Goal: Transaction & Acquisition: Book appointment/travel/reservation

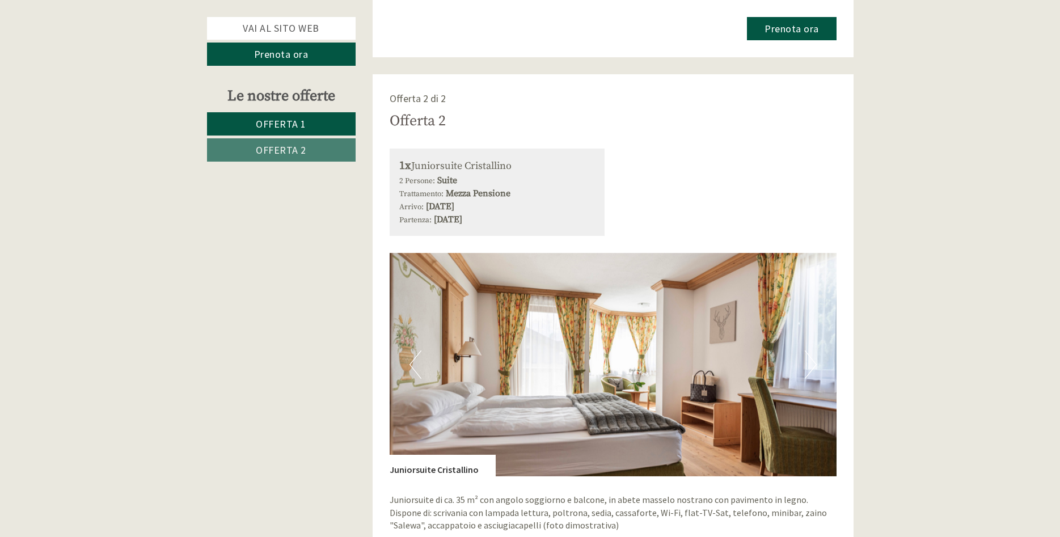
scroll to position [1736, 0]
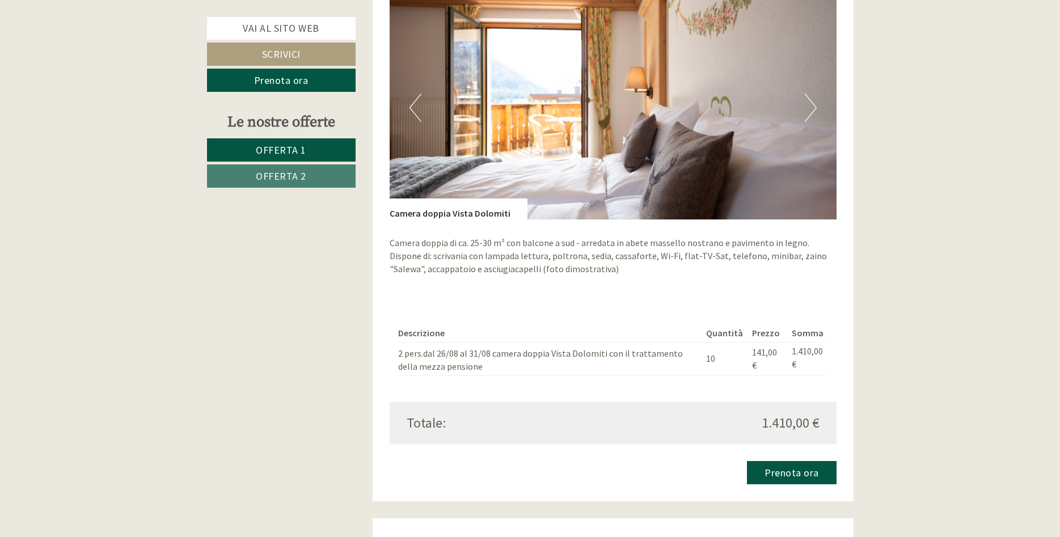
scroll to position [694, 0]
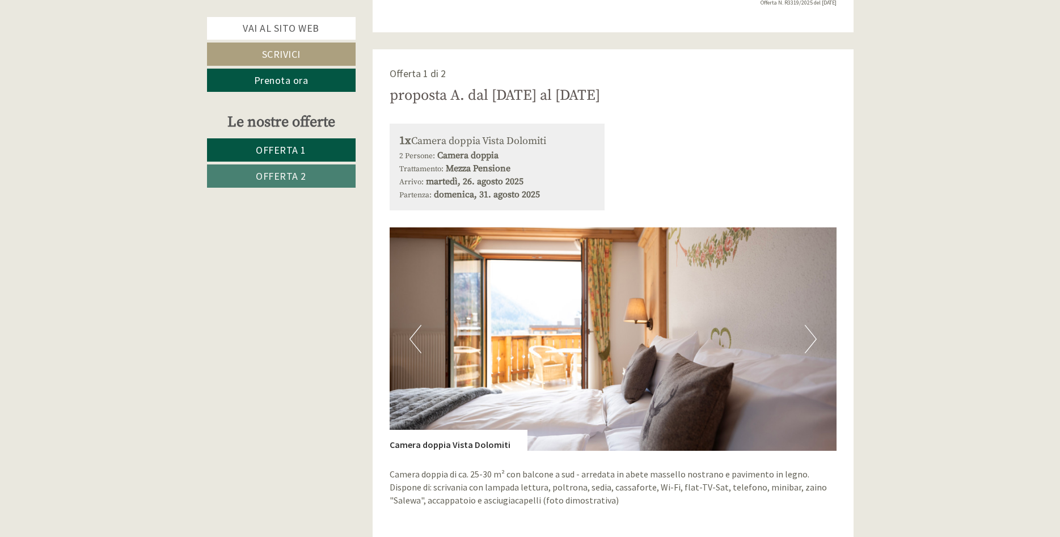
click at [618, 109] on div "Offerta 1 di 2 proposta A. dal [DATE] al [DATE] 1x Camera doppia Vista Dolomiti…" at bounding box center [613, 391] width 481 height 684
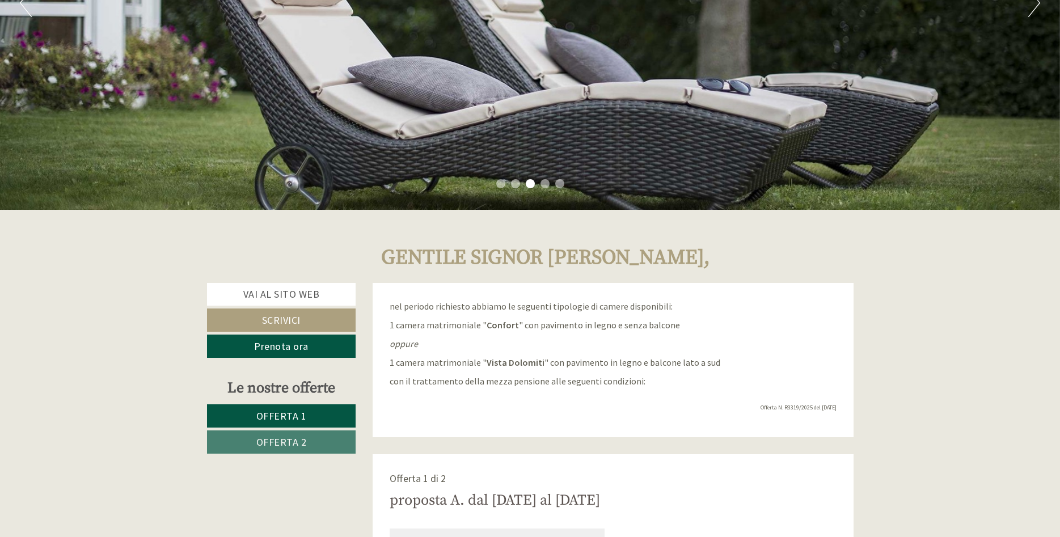
scroll to position [637, 0]
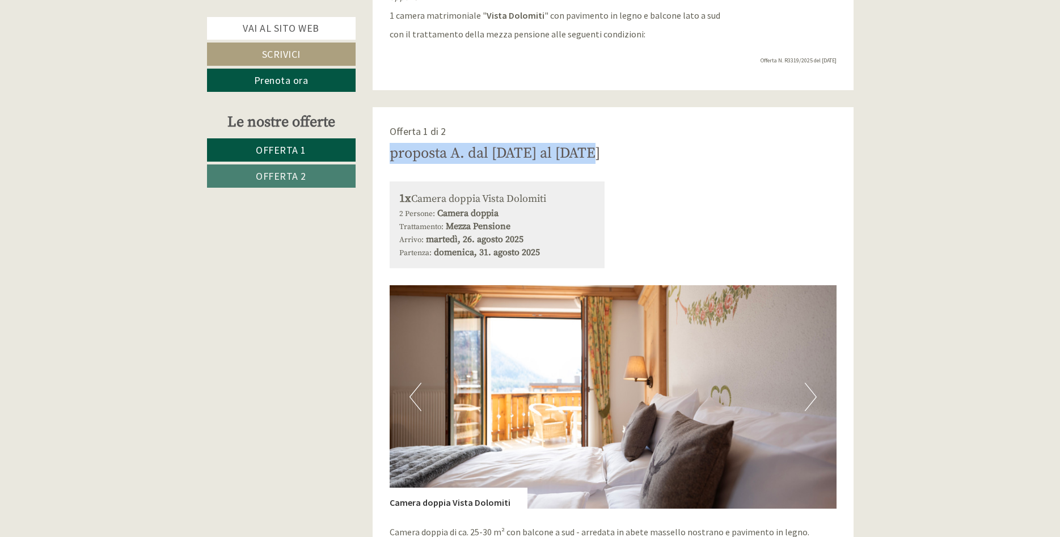
drag, startPoint x: 393, startPoint y: 157, endPoint x: 602, endPoint y: 153, distance: 210.0
click at [602, 153] on div "proposta A. dal [DATE] al [DATE]" at bounding box center [613, 153] width 447 height 21
copy div "proposta A. dal [DATE] al [DATE]"
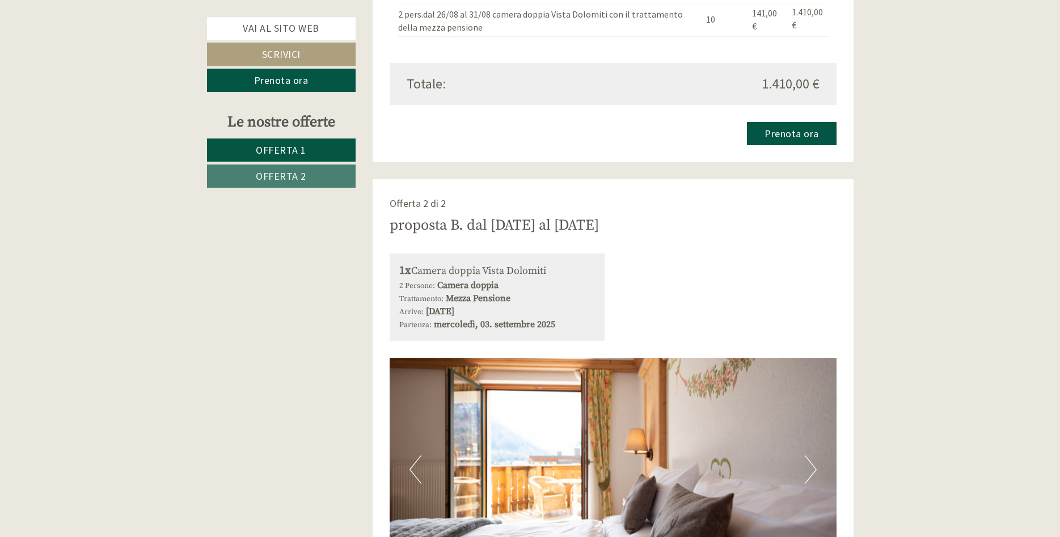
scroll to position [1273, 0]
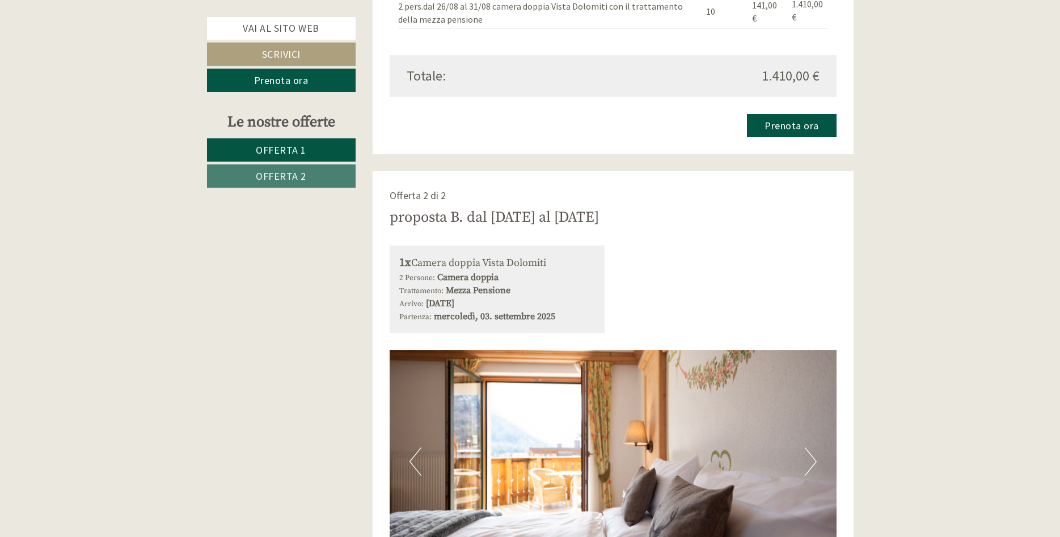
drag, startPoint x: 394, startPoint y: 219, endPoint x: 702, endPoint y: 222, distance: 308.6
click at [702, 222] on div "proposta B. dal [DATE] al [DATE]" at bounding box center [613, 217] width 447 height 21
copy div "proposta B. dal [DATE] al [DATE]"
click at [519, 180] on div "Offerta 2 di 2 proposta B. dal [DATE] al [DATE] 1x Camera doppia Vista Dolomiti…" at bounding box center [613, 513] width 481 height 684
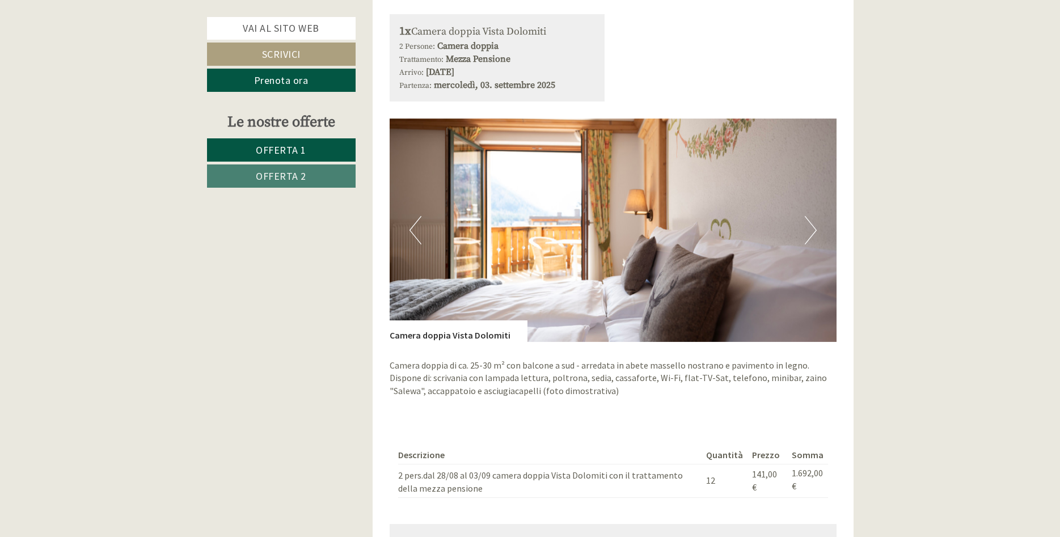
scroll to position [1562, 0]
